Goal: Task Accomplishment & Management: Complete application form

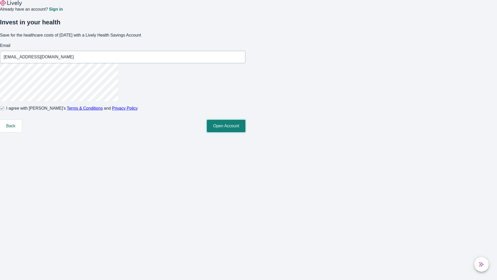
click at [246, 132] on button "Open Account" at bounding box center [226, 126] width 39 height 12
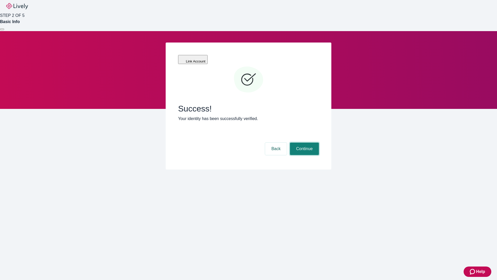
click at [304, 143] on button "Continue" at bounding box center [304, 149] width 29 height 12
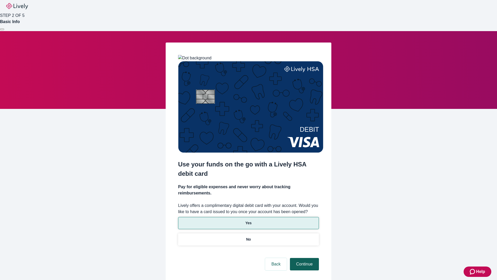
click at [248, 237] on p "No" at bounding box center [248, 239] width 5 height 5
click at [304, 258] on button "Continue" at bounding box center [304, 264] width 29 height 12
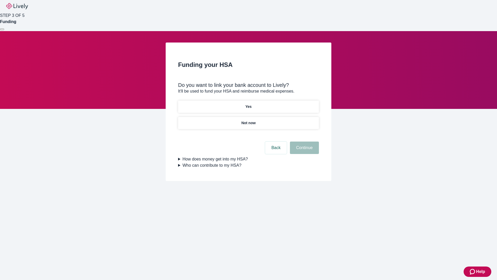
click at [248, 120] on p "Not now" at bounding box center [248, 122] width 14 height 5
click at [304, 151] on button "Continue" at bounding box center [304, 147] width 29 height 12
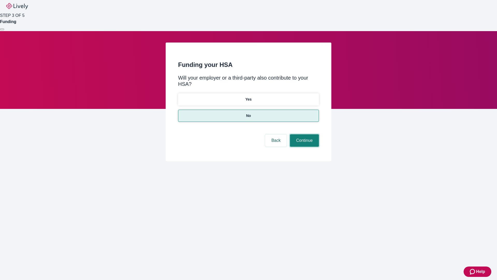
click at [304, 134] on button "Continue" at bounding box center [304, 140] width 29 height 12
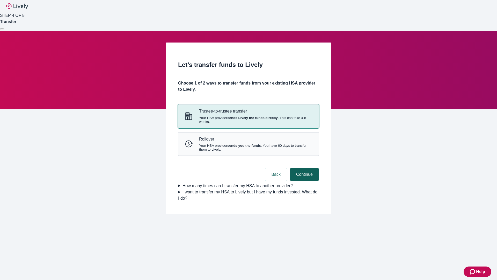
click at [248, 120] on strong "sends Lively the funds directly" at bounding box center [252, 118] width 51 height 4
click at [304, 181] on button "Continue" at bounding box center [304, 174] width 29 height 12
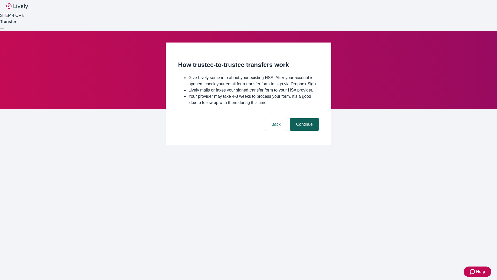
click at [304, 131] on button "Continue" at bounding box center [304, 124] width 29 height 12
